Goal: Task Accomplishment & Management: Manage account settings

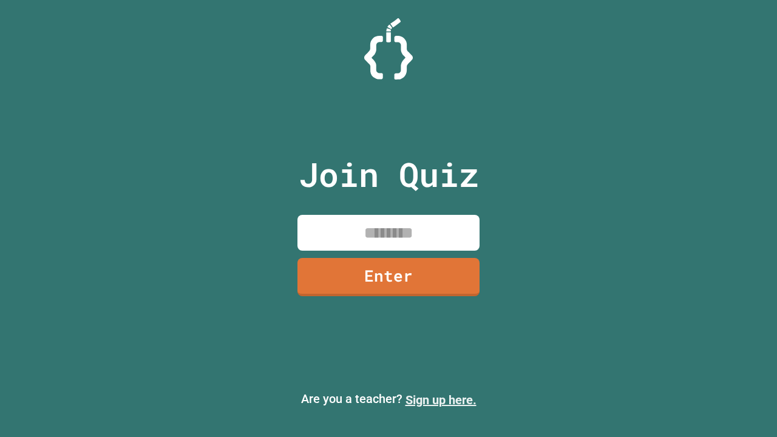
click at [441, 400] on link "Sign up here." at bounding box center [441, 400] width 71 height 15
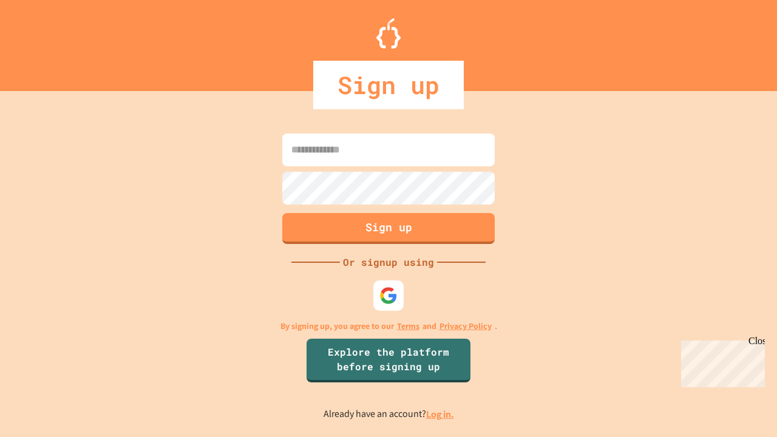
click at [441, 414] on link "Log in." at bounding box center [440, 414] width 28 height 13
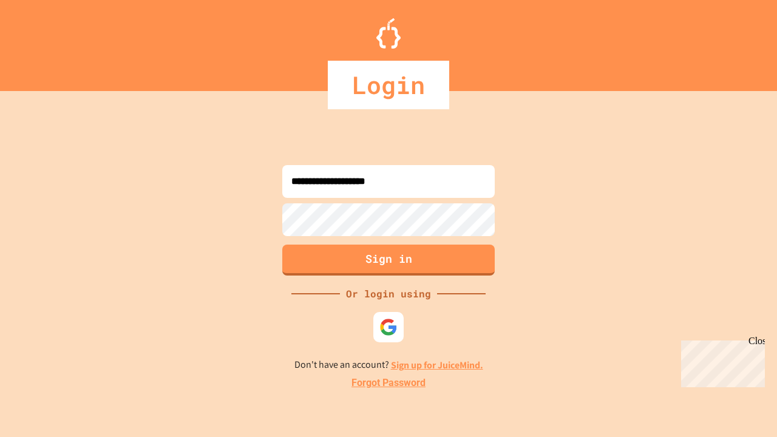
type input "**********"
